Goal: Task Accomplishment & Management: Use online tool/utility

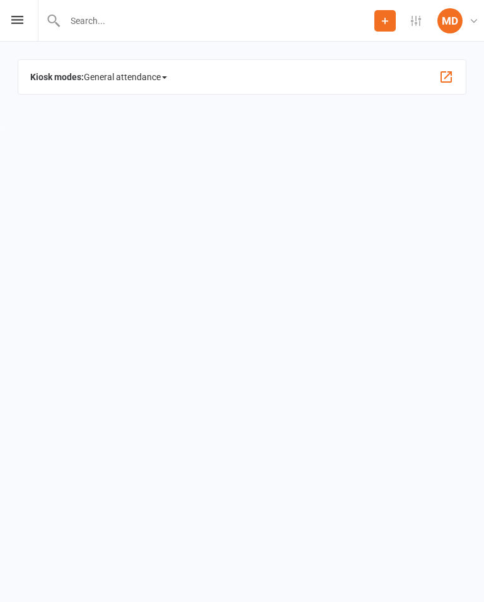
click at [167, 79] on span at bounding box center [164, 77] width 5 height 3
click at [144, 157] on link "Class" at bounding box center [151, 145] width 135 height 25
click at [167, 71] on span "General attendance" at bounding box center [125, 77] width 83 height 20
click at [155, 141] on link "Class" at bounding box center [151, 145] width 135 height 25
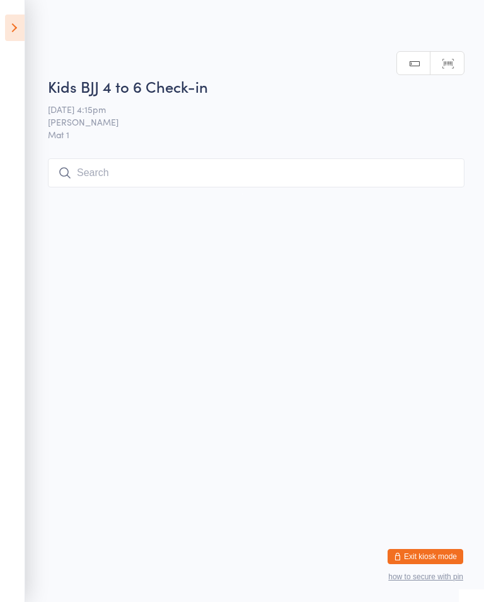
click at [212, 170] on input "search" at bounding box center [256, 172] width 417 height 29
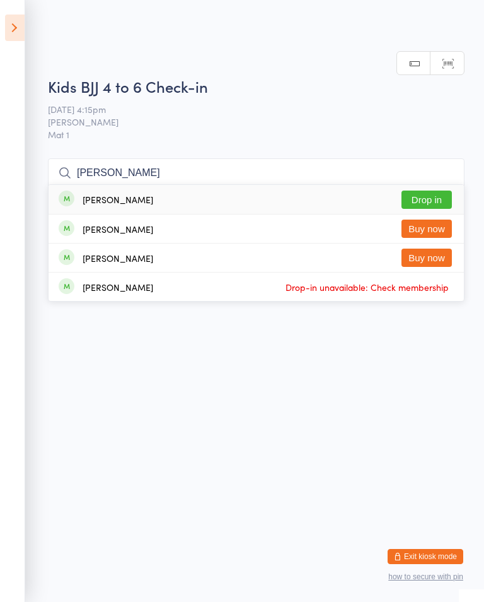
type input "Luca"
click at [437, 190] on button "Drop in" at bounding box center [427, 199] width 50 height 18
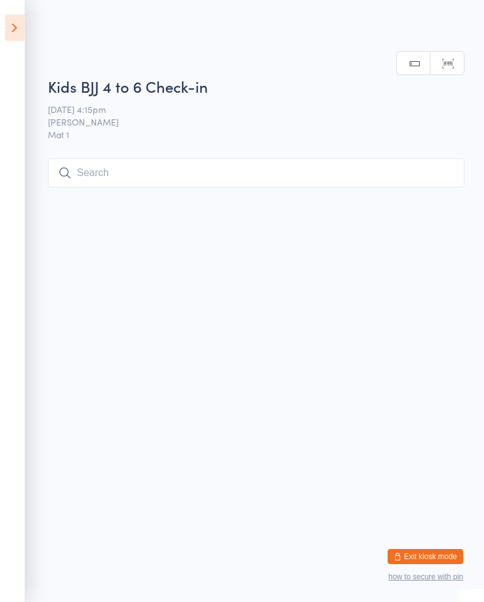
scroll to position [0, 0]
click at [219, 160] on input "search" at bounding box center [256, 172] width 417 height 29
type input "Avya"
click at [436, 190] on button "Drop in" at bounding box center [427, 199] width 50 height 18
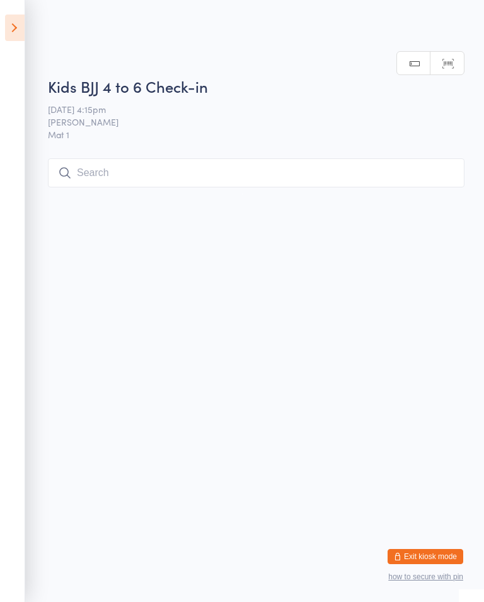
scroll to position [0, 0]
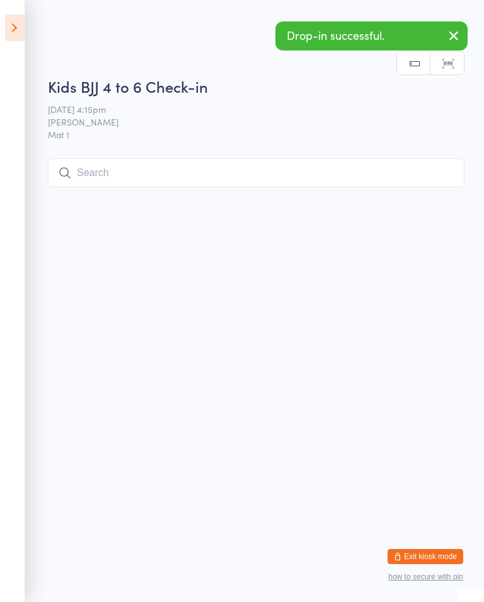
click at [226, 163] on input "search" at bounding box center [256, 172] width 417 height 29
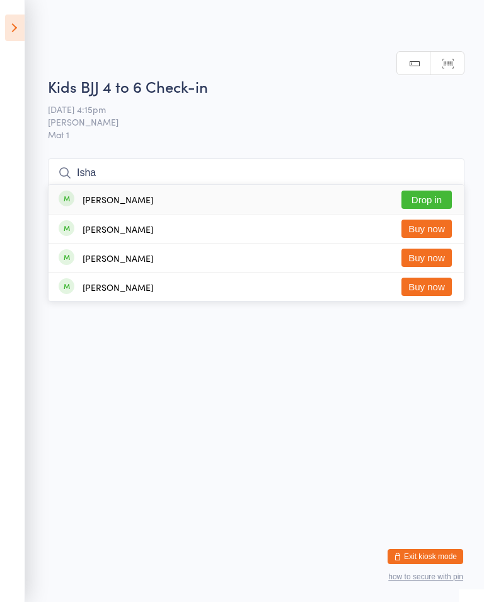
type input "Isha"
click at [432, 190] on button "Drop in" at bounding box center [427, 199] width 50 height 18
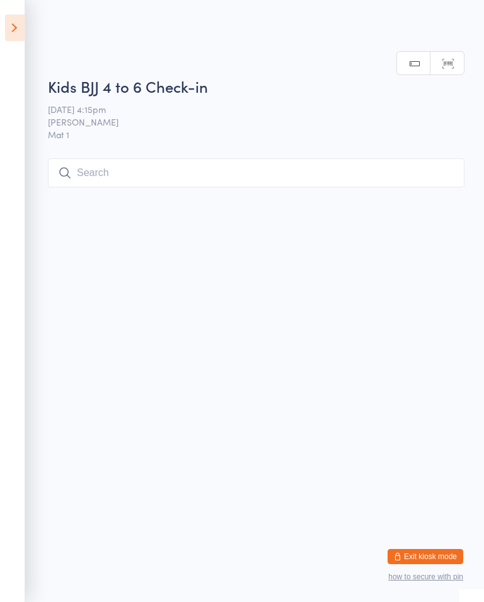
click at [285, 168] on input "search" at bounding box center [256, 172] width 417 height 29
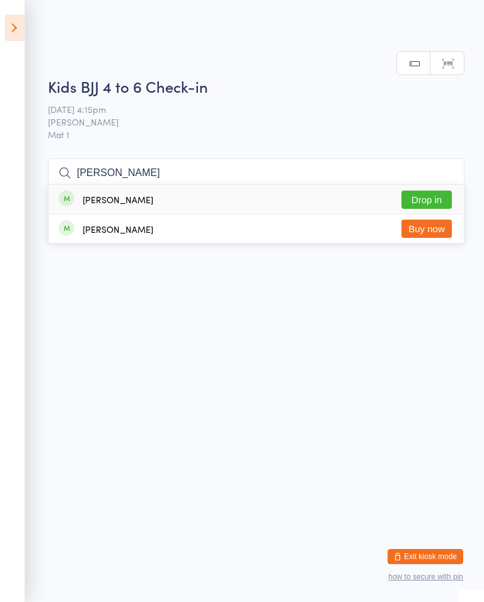
type input "Eli"
click at [441, 190] on button "Drop in" at bounding box center [427, 199] width 50 height 18
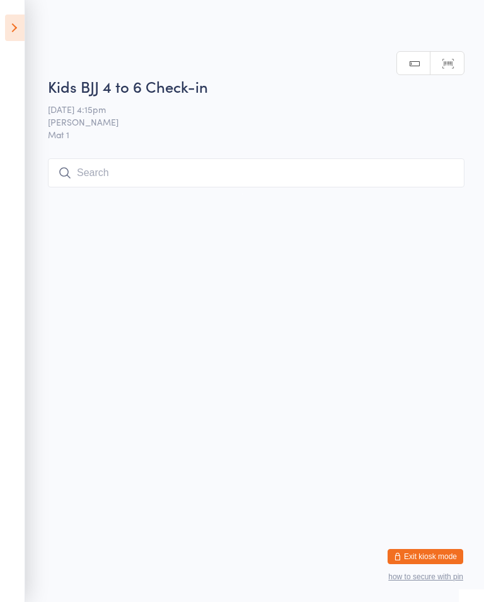
click at [202, 171] on input "search" at bounding box center [256, 172] width 417 height 29
type input "Krysk"
click at [265, 185] on div "Jade Krysko Drop in" at bounding box center [257, 199] width 416 height 29
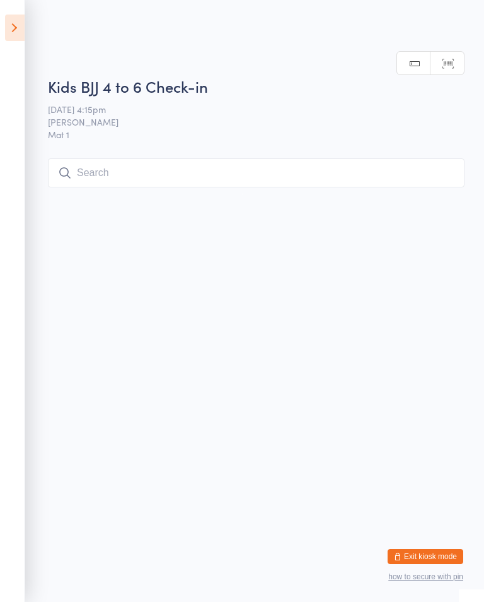
click at [80, 179] on input "search" at bounding box center [256, 172] width 417 height 29
type input "Ash"
click at [439, 190] on button "Drop in" at bounding box center [427, 199] width 50 height 18
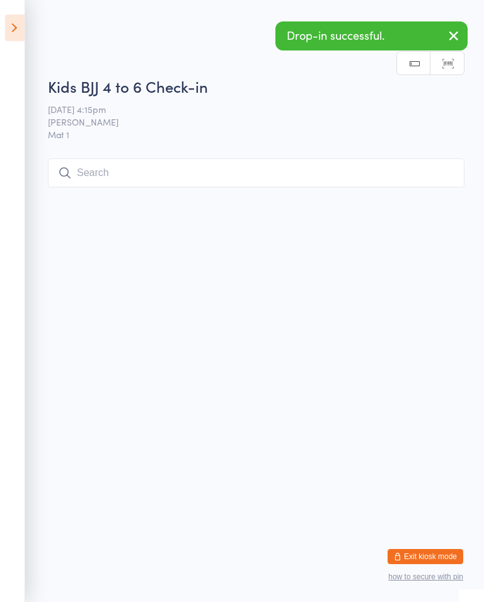
click at [115, 184] on input "search" at bounding box center [256, 172] width 417 height 29
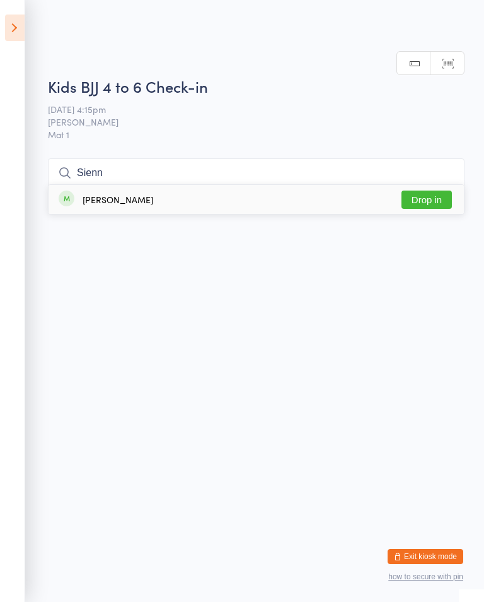
type input "Sienn"
click at [441, 190] on button "Drop in" at bounding box center [427, 199] width 50 height 18
click at [285, 167] on input "search" at bounding box center [256, 172] width 417 height 29
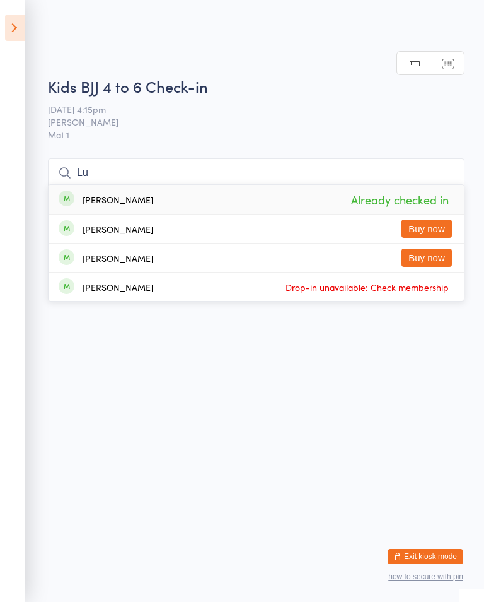
type input "L"
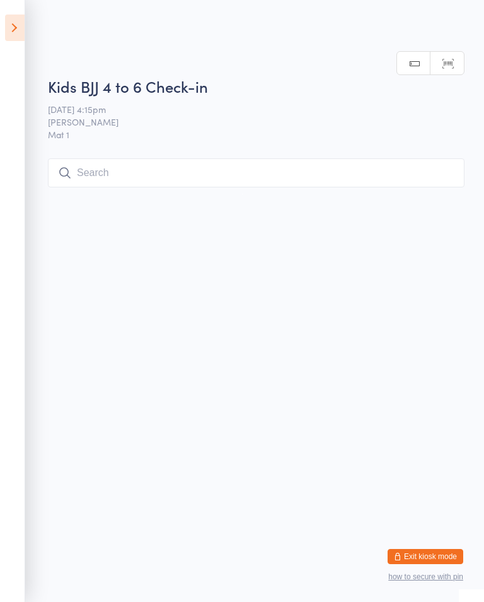
click at [117, 281] on html "You have now entered Kiosk Mode. Members will be able to check themselves in us…" at bounding box center [242, 301] width 484 height 602
click at [15, 29] on icon at bounding box center [15, 28] width 20 height 26
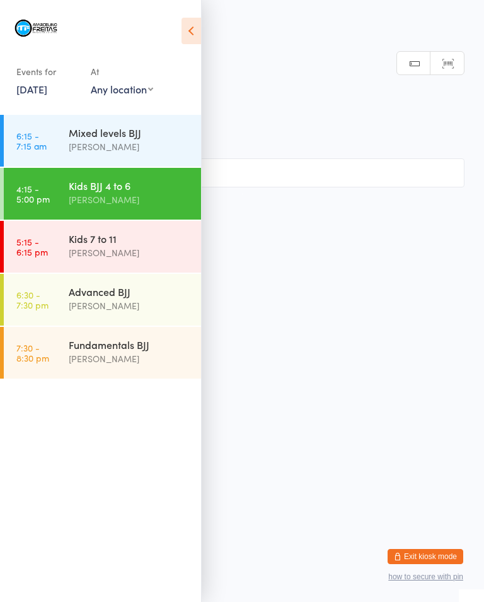
click at [61, 257] on link "5:15 - 6:15 pm Kids 7 to 11 Marcelino Freitas" at bounding box center [102, 247] width 197 height 52
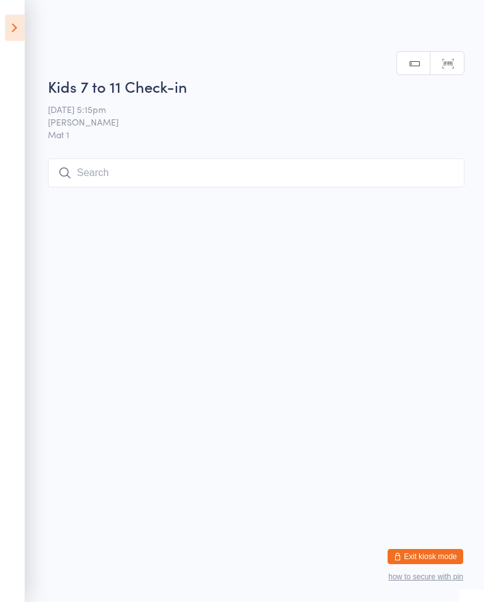
click at [226, 173] on input "search" at bounding box center [256, 172] width 417 height 29
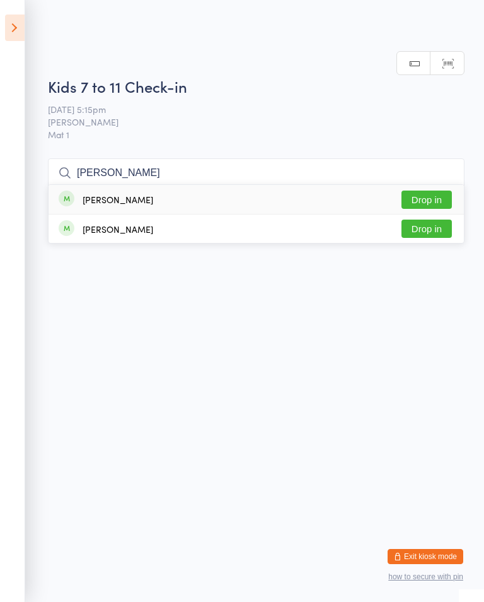
type input "Olivia"
click at [439, 191] on button "Drop in" at bounding box center [427, 199] width 50 height 18
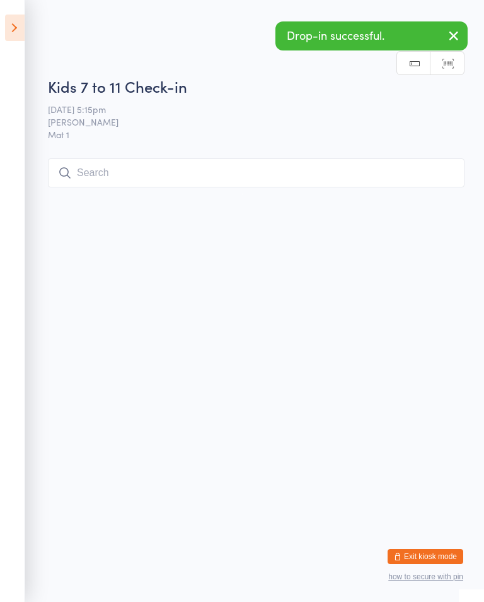
click at [306, 187] on input "search" at bounding box center [256, 172] width 417 height 29
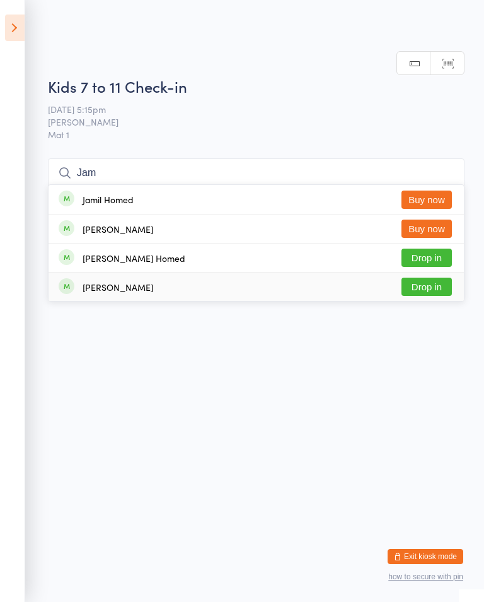
type input "Jam"
click at [436, 288] on button "Drop in" at bounding box center [427, 286] width 50 height 18
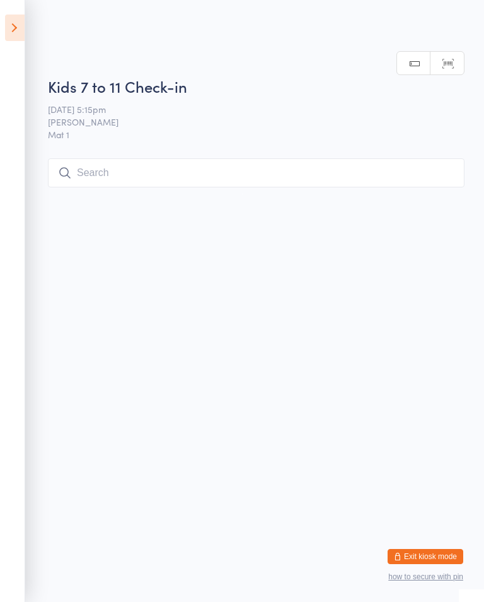
click at [404, 175] on input "search" at bounding box center [256, 172] width 417 height 29
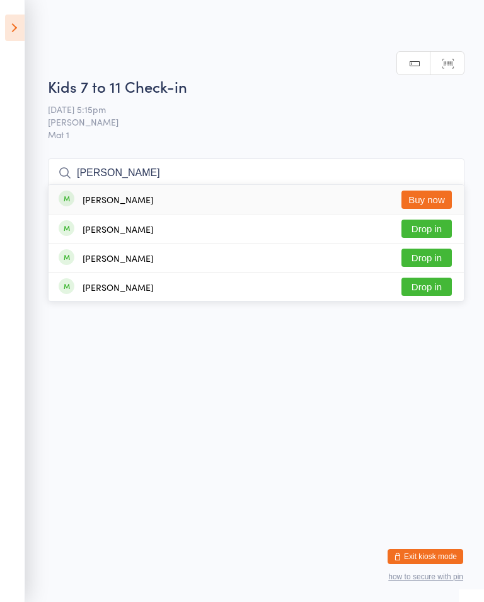
type input "Luca"
click at [431, 219] on button "Drop in" at bounding box center [427, 228] width 50 height 18
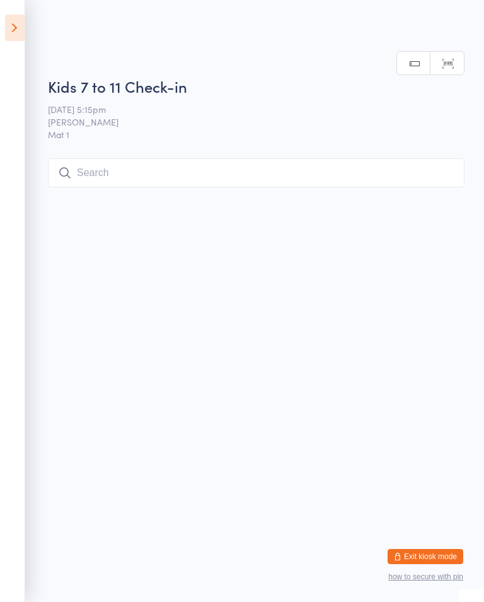
scroll to position [0, 0]
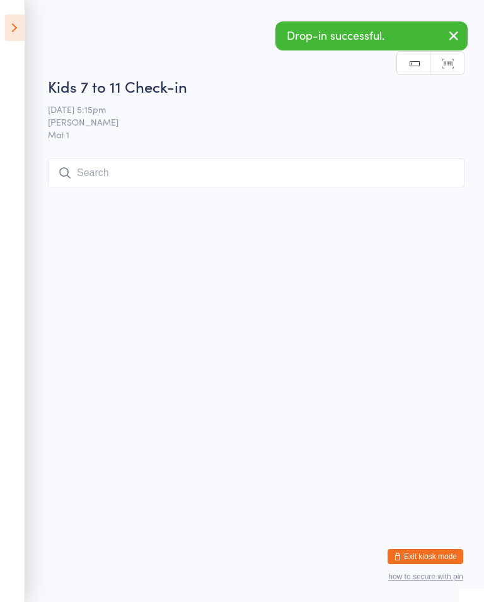
click at [248, 165] on input "search" at bounding box center [256, 172] width 417 height 29
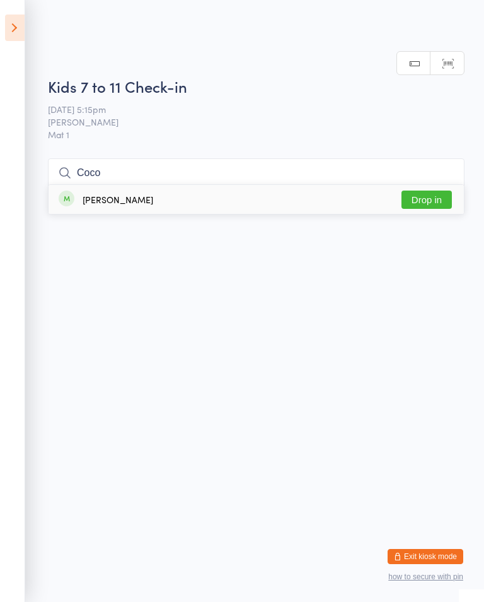
type input "Coco"
click at [431, 190] on button "Drop in" at bounding box center [427, 199] width 50 height 18
click at [173, 172] on input "search" at bounding box center [256, 172] width 417 height 29
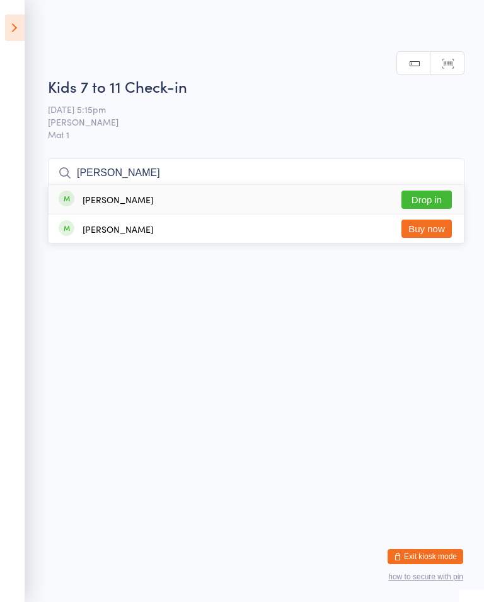
type input "Cass"
click at [426, 190] on button "Drop in" at bounding box center [427, 199] width 50 height 18
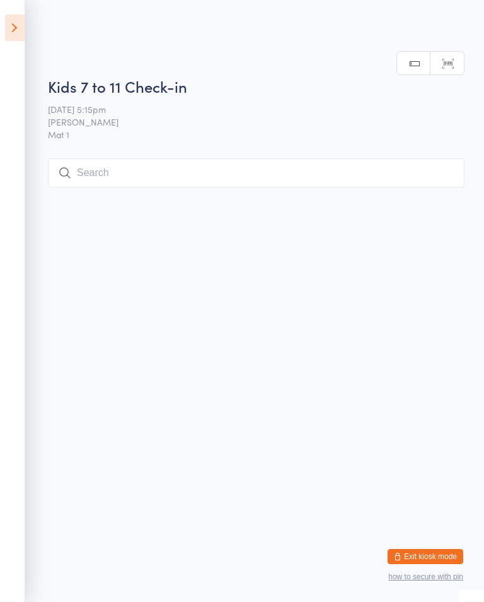
scroll to position [0, 0]
click at [346, 170] on input "search" at bounding box center [256, 172] width 417 height 29
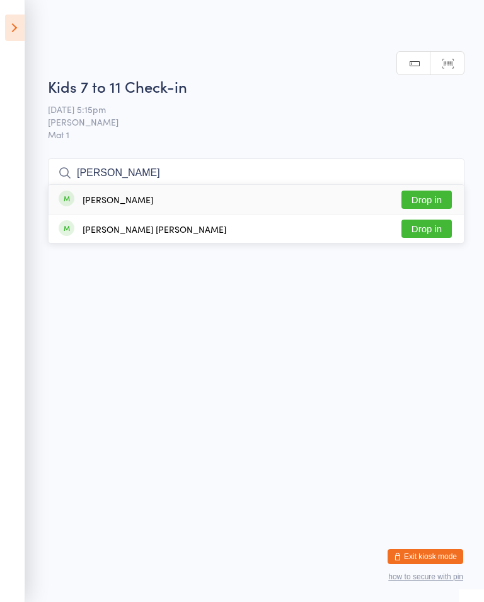
type input "Jacob"
click at [426, 190] on button "Drop in" at bounding box center [427, 199] width 50 height 18
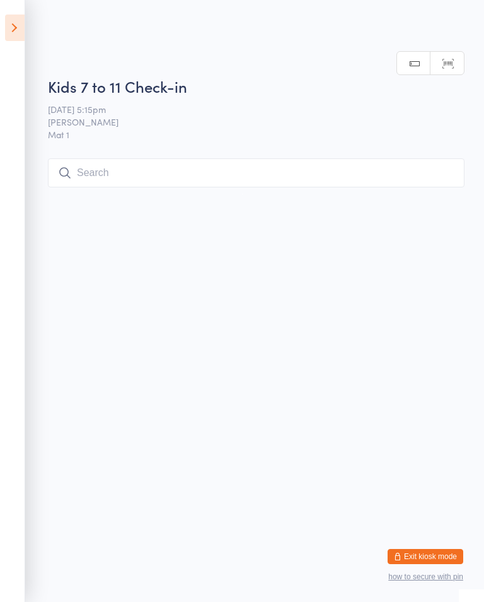
scroll to position [0, 0]
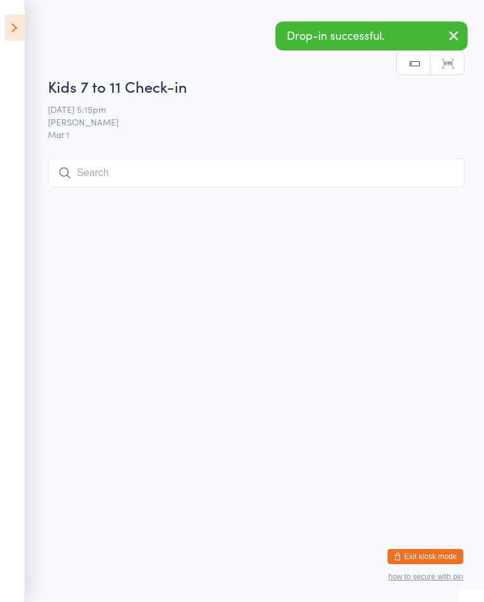
click at [346, 161] on input "search" at bounding box center [256, 172] width 417 height 29
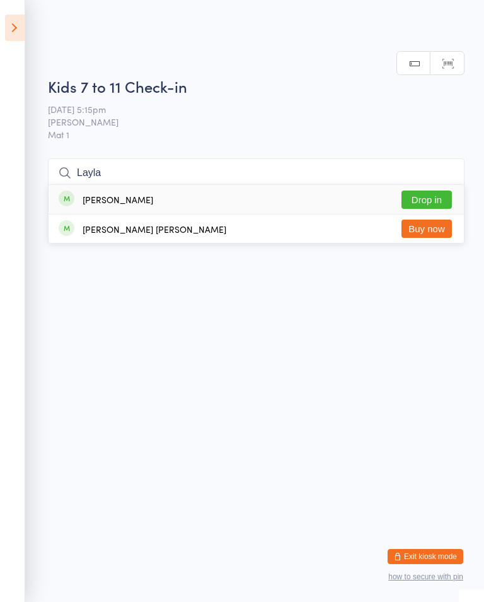
type input "Layla"
click at [424, 190] on button "Drop in" at bounding box center [427, 199] width 50 height 18
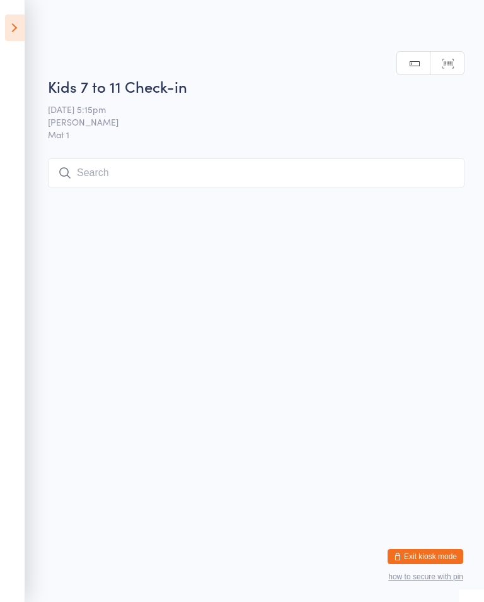
scroll to position [0, 0]
click at [168, 168] on input "search" at bounding box center [256, 172] width 417 height 29
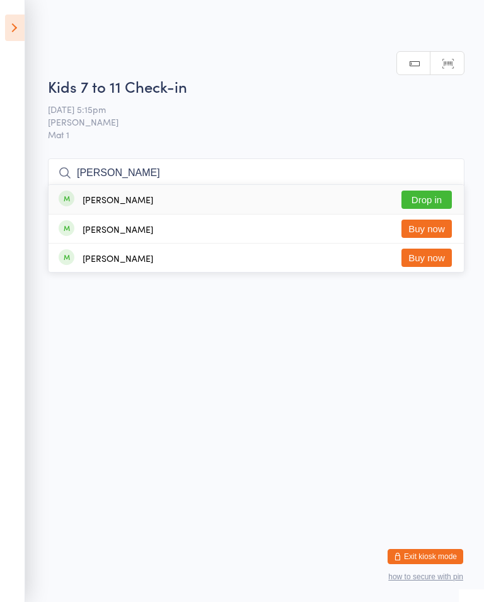
type input "Karolina"
click at [434, 190] on button "Drop in" at bounding box center [427, 199] width 50 height 18
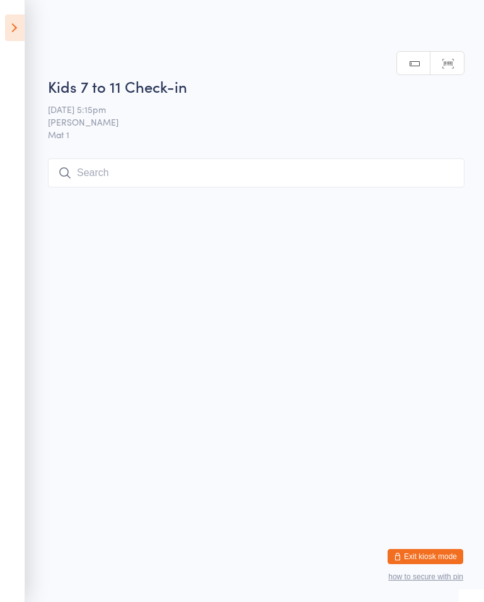
scroll to position [0, 0]
click at [230, 187] on input "search" at bounding box center [256, 172] width 417 height 29
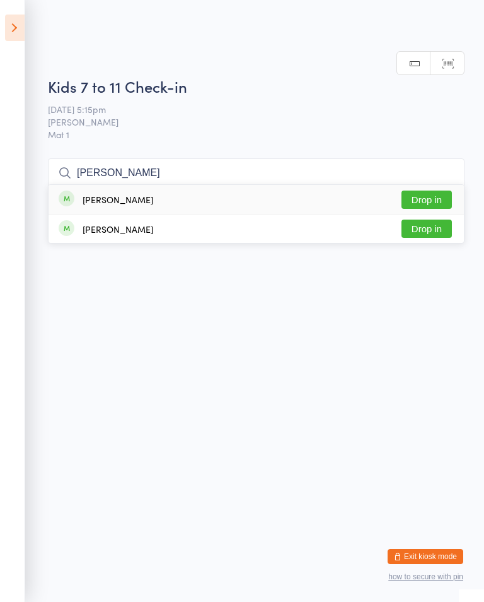
type input "William"
click at [437, 190] on button "Drop in" at bounding box center [427, 199] width 50 height 18
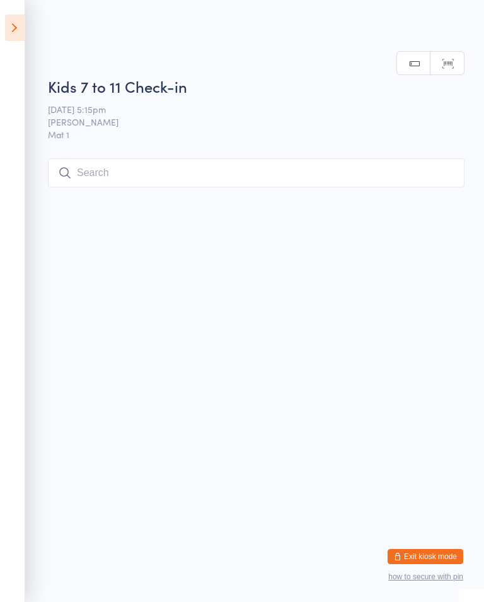
scroll to position [0, 0]
click at [255, 179] on input "search" at bounding box center [256, 172] width 417 height 29
type input "Eth"
click at [439, 190] on button "Drop in" at bounding box center [427, 199] width 50 height 18
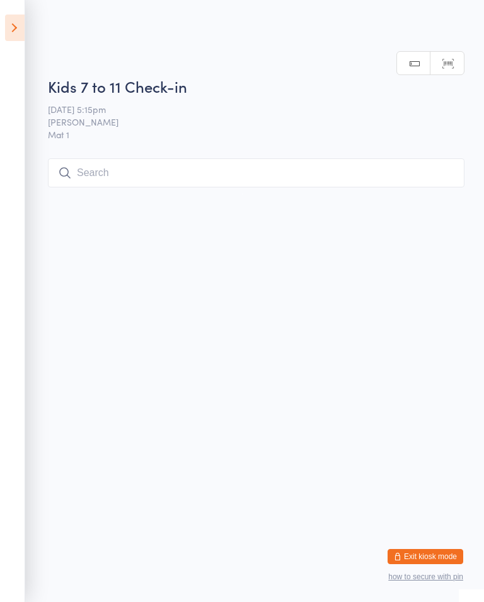
scroll to position [0, 0]
click at [367, 198] on html "You have now entered Kiosk Mode. Members will be able to check themselves in us…" at bounding box center [242, 301] width 484 height 602
click at [367, 172] on input "search" at bounding box center [256, 172] width 417 height 29
type input "Zain"
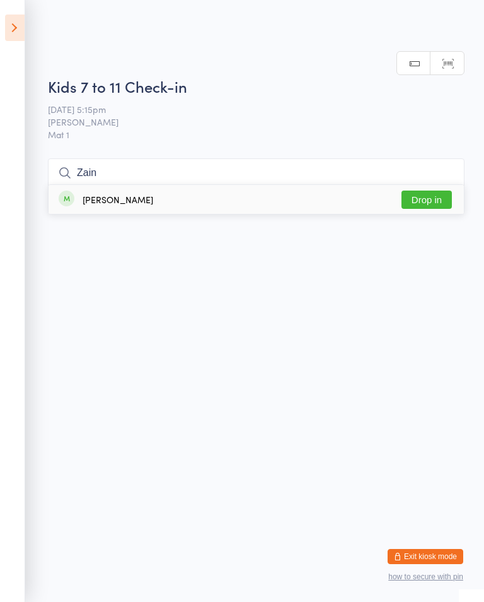
click at [430, 190] on button "Drop in" at bounding box center [427, 199] width 50 height 18
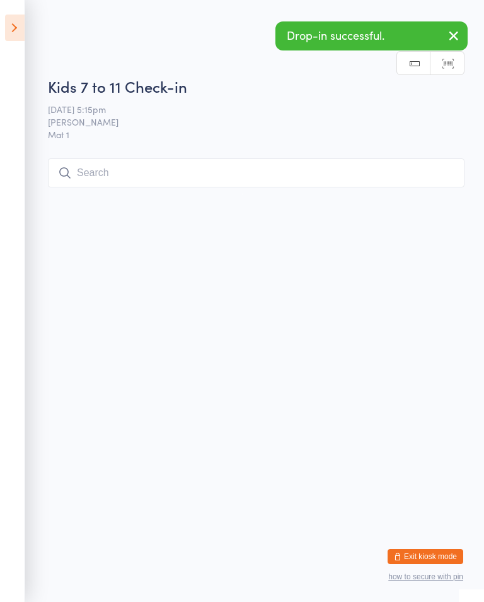
click at [274, 161] on input "search" at bounding box center [256, 172] width 417 height 29
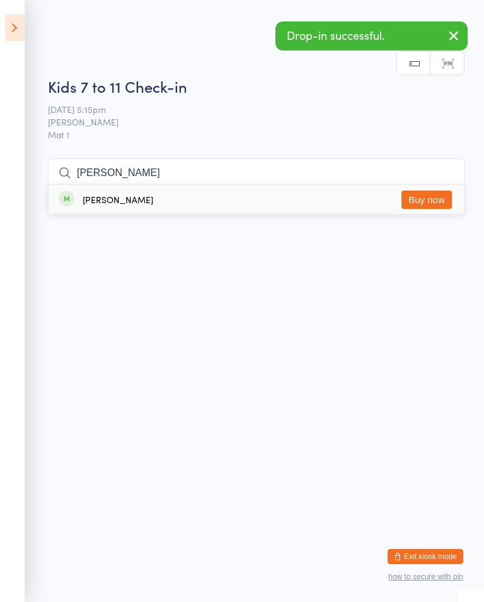
type input "Hussa"
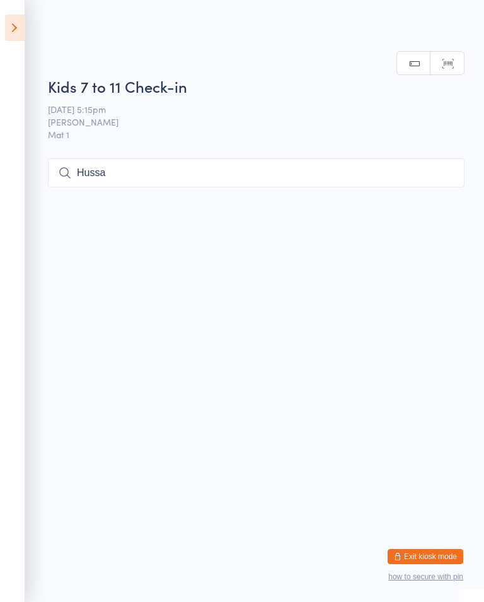
click at [140, 173] on input "Hussa" at bounding box center [256, 172] width 417 height 29
type input "H"
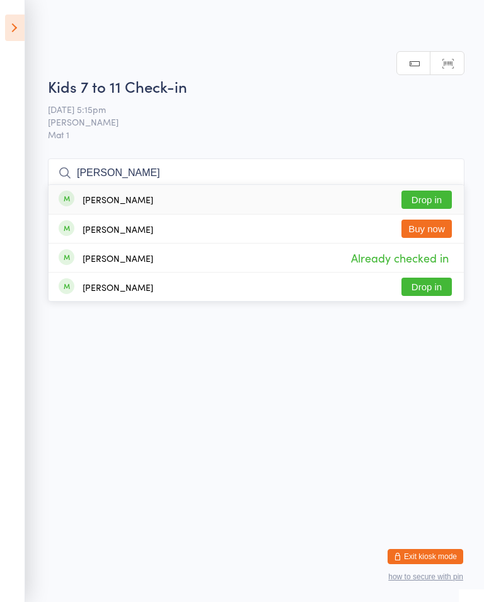
type input "Lucas"
click at [432, 190] on button "Drop in" at bounding box center [427, 199] width 50 height 18
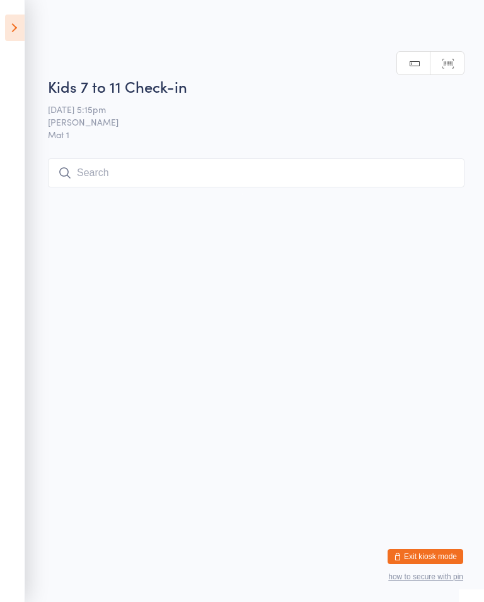
scroll to position [0, 0]
